Goal: Information Seeking & Learning: Find specific fact

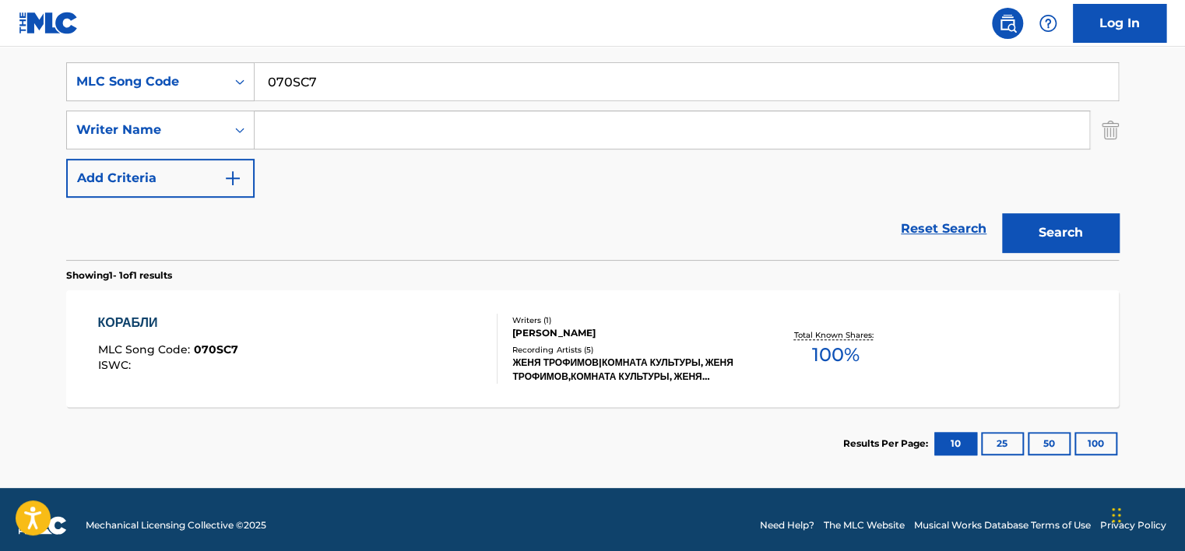
click at [312, 69] on input "070SC7" at bounding box center [687, 81] width 864 height 37
click at [1025, 230] on button "Search" at bounding box center [1060, 232] width 117 height 39
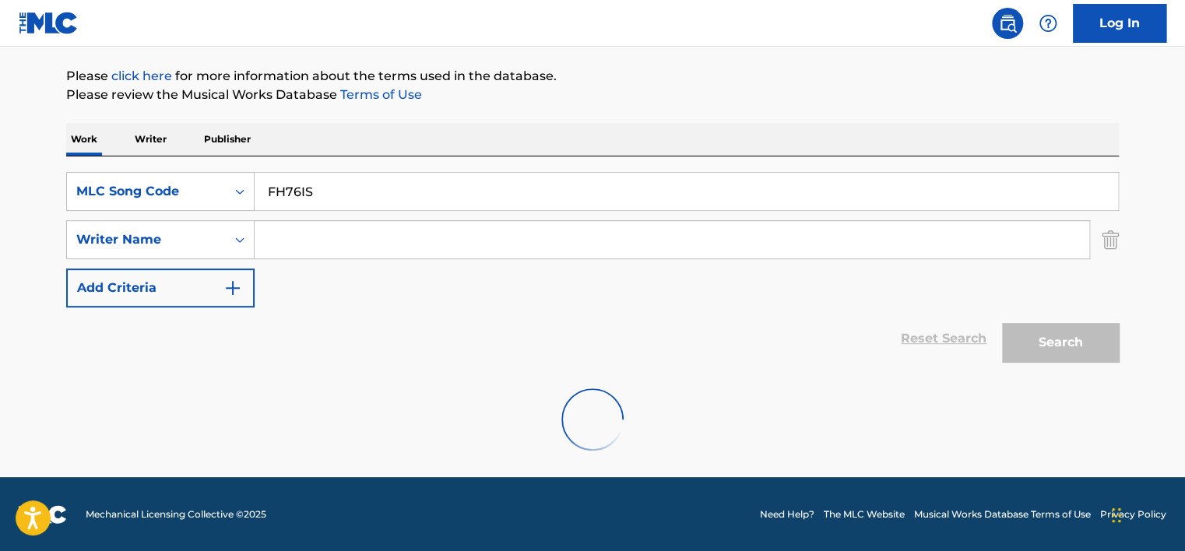
scroll to position [284, 0]
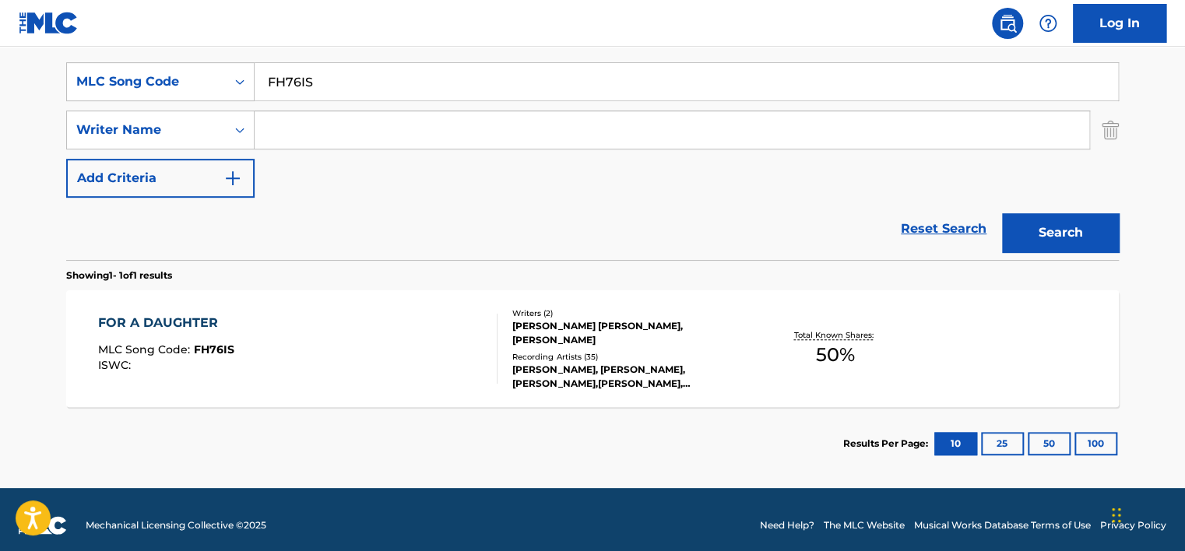
click at [320, 90] on input "FH76IS" at bounding box center [687, 81] width 864 height 37
click at [318, 88] on input "FH76IS" at bounding box center [687, 81] width 864 height 37
paste input "NC4D56"
type input "NC4D56"
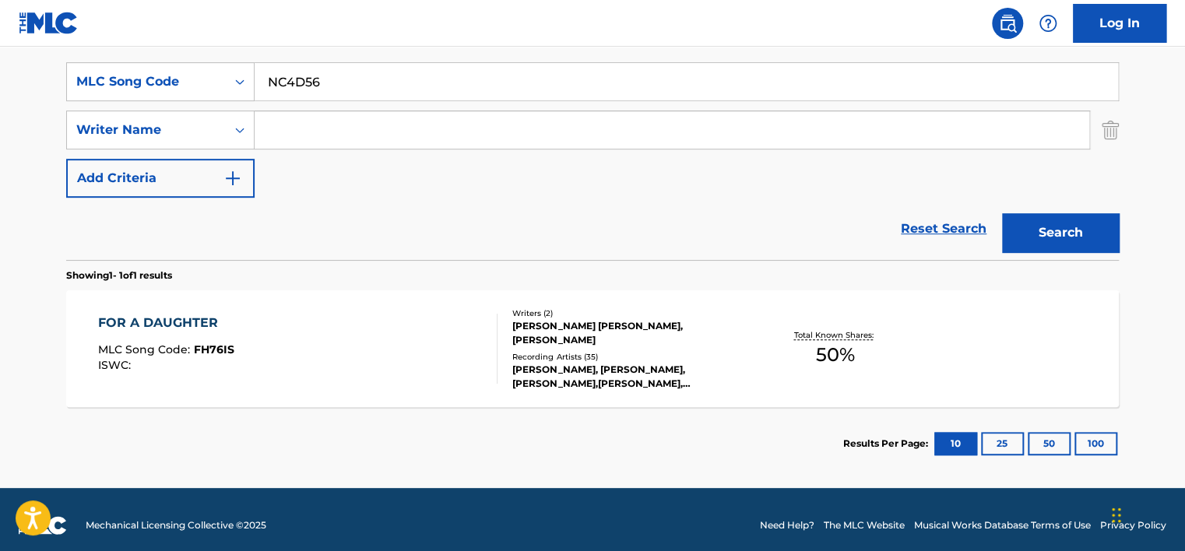
click at [1073, 244] on button "Search" at bounding box center [1060, 232] width 117 height 39
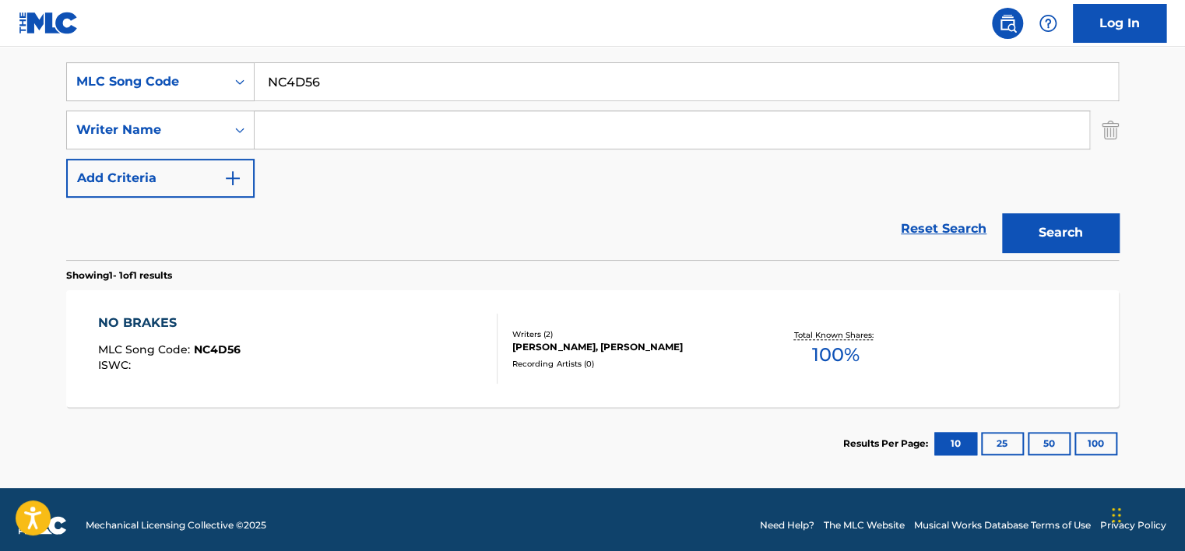
click at [432, 346] on div "NO BRAKES MLC Song Code : NC4D56 ISWC :" at bounding box center [298, 349] width 400 height 70
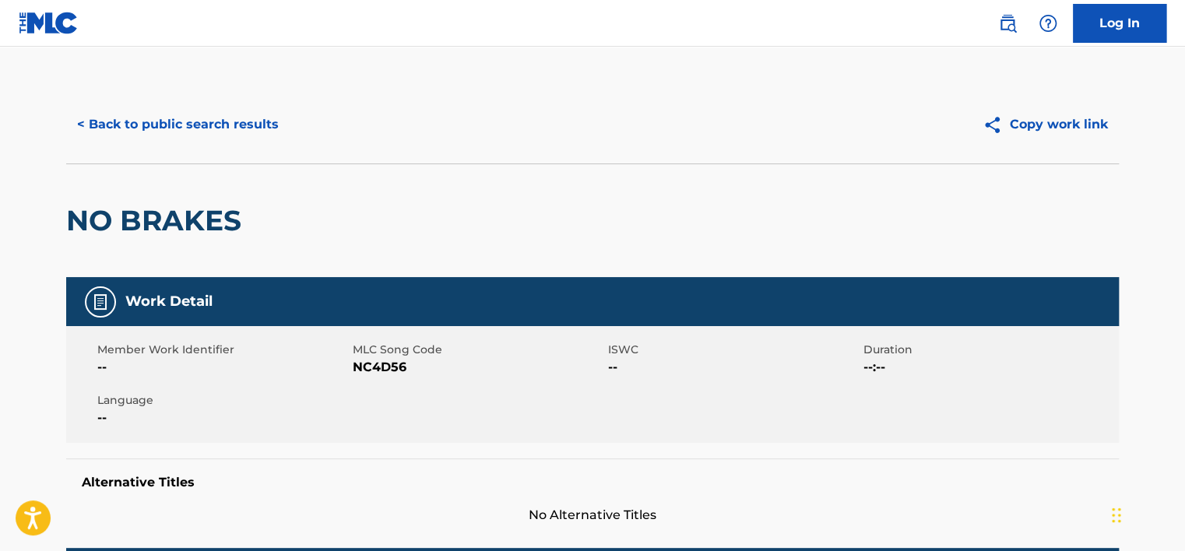
click at [215, 128] on button "< Back to public search results" at bounding box center [177, 124] width 223 height 39
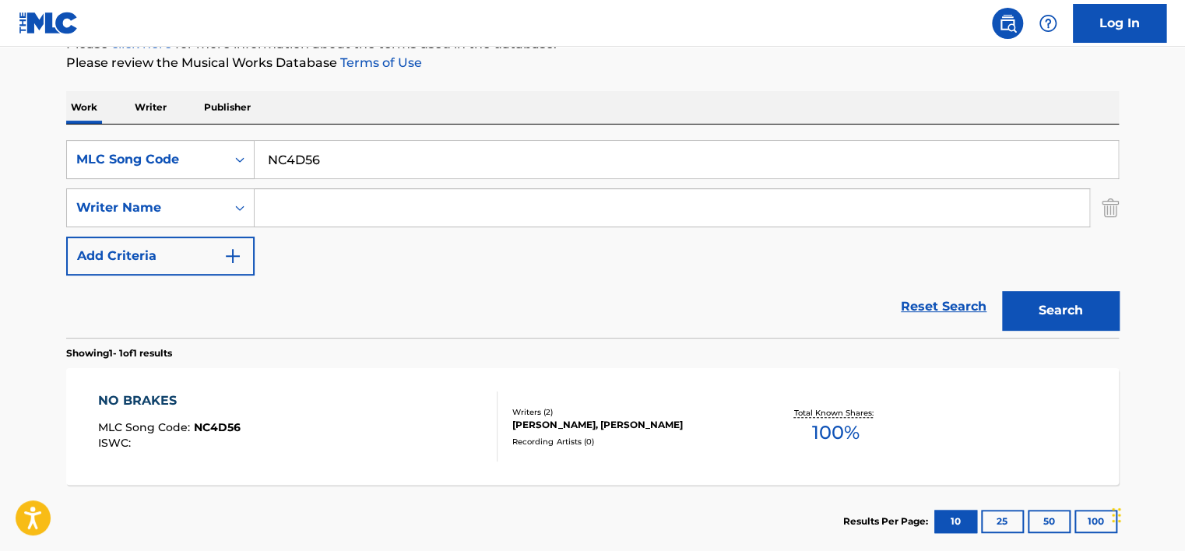
click at [304, 153] on input "NC4D56" at bounding box center [687, 159] width 864 height 37
paste input "HA1GMK"
type input "HA1GMK"
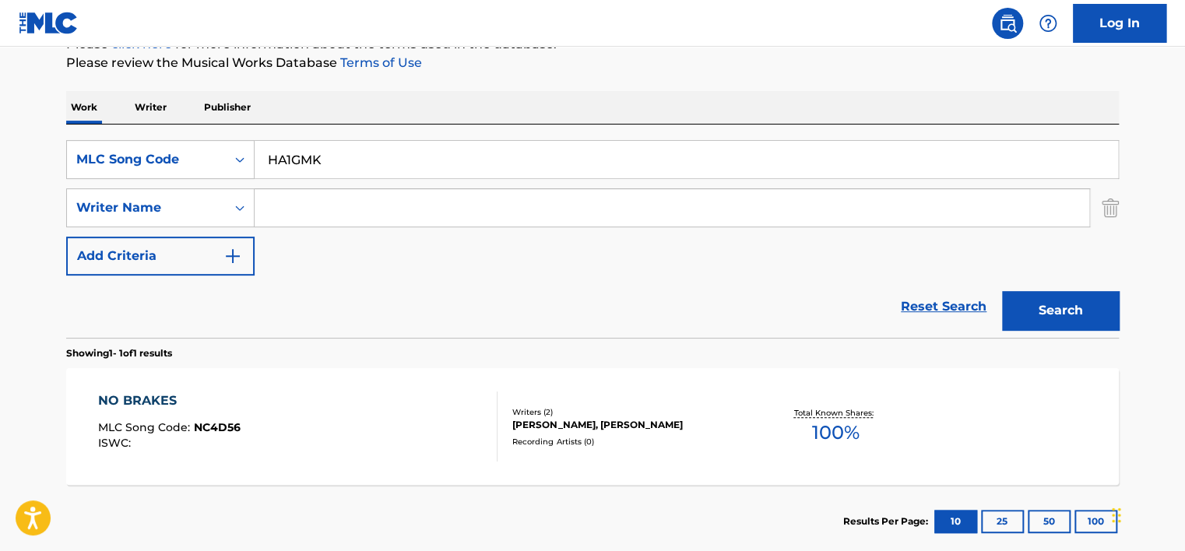
click at [1029, 305] on button "Search" at bounding box center [1060, 310] width 117 height 39
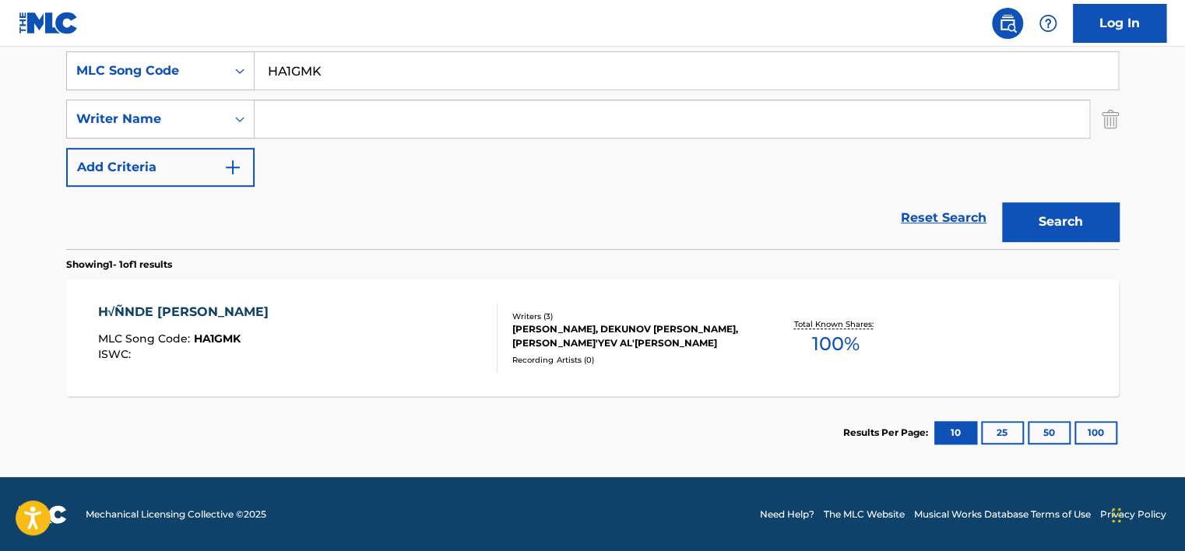
scroll to position [296, 0]
